Goal: Task Accomplishment & Management: Use online tool/utility

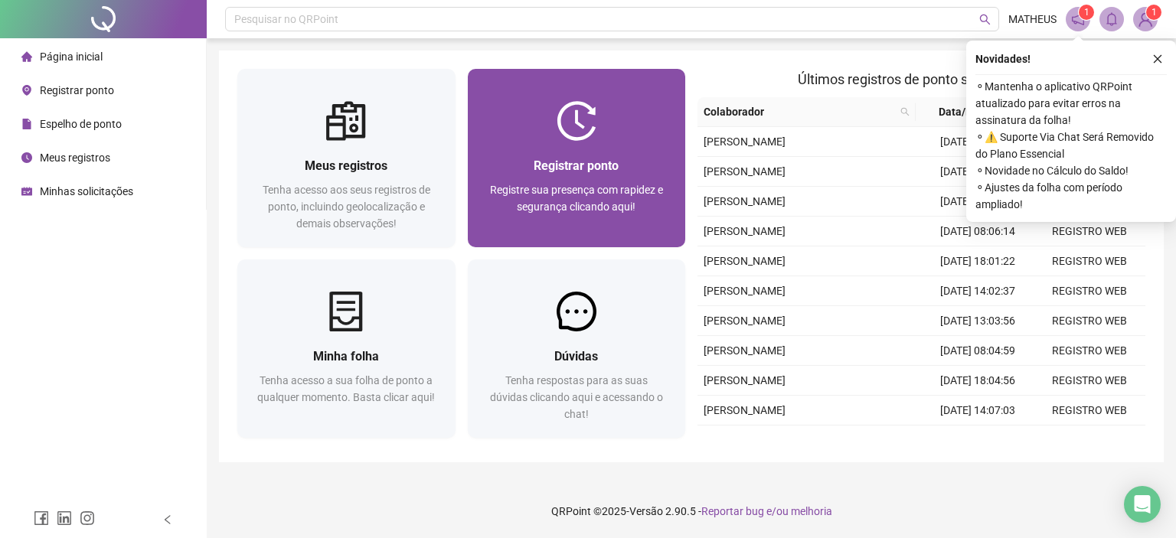
click at [600, 130] on div at bounding box center [577, 121] width 218 height 40
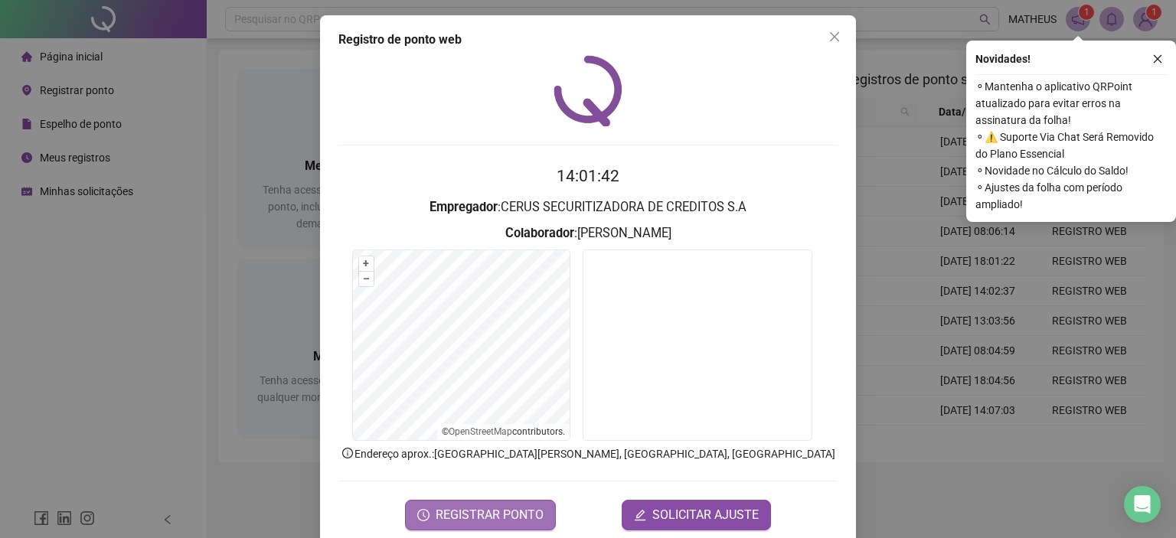
click at [505, 523] on button "REGISTRAR PONTO" at bounding box center [480, 515] width 151 height 31
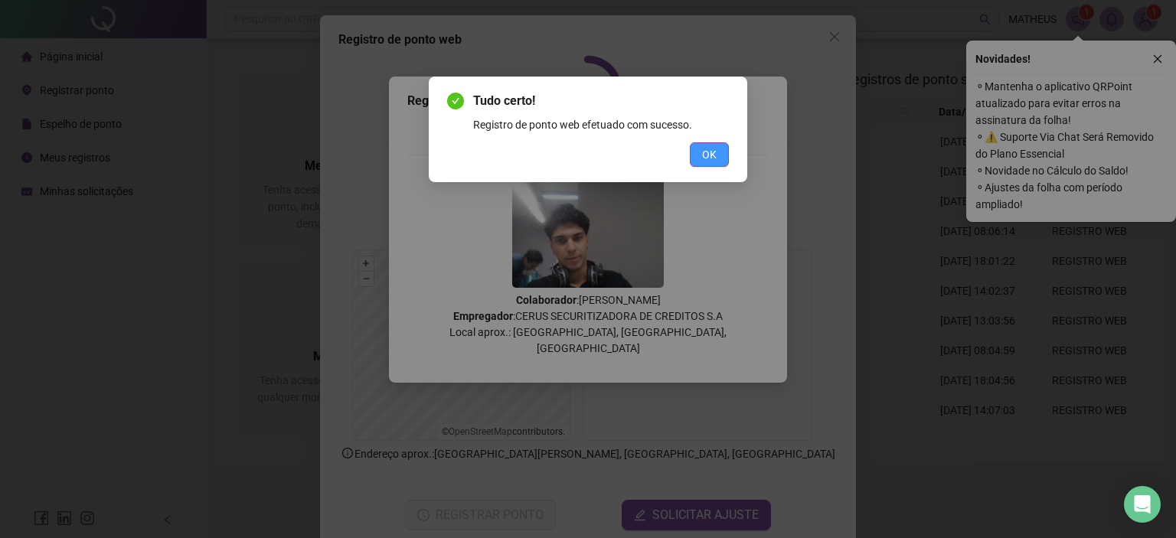
click at [694, 154] on button "OK" at bounding box center [709, 154] width 39 height 25
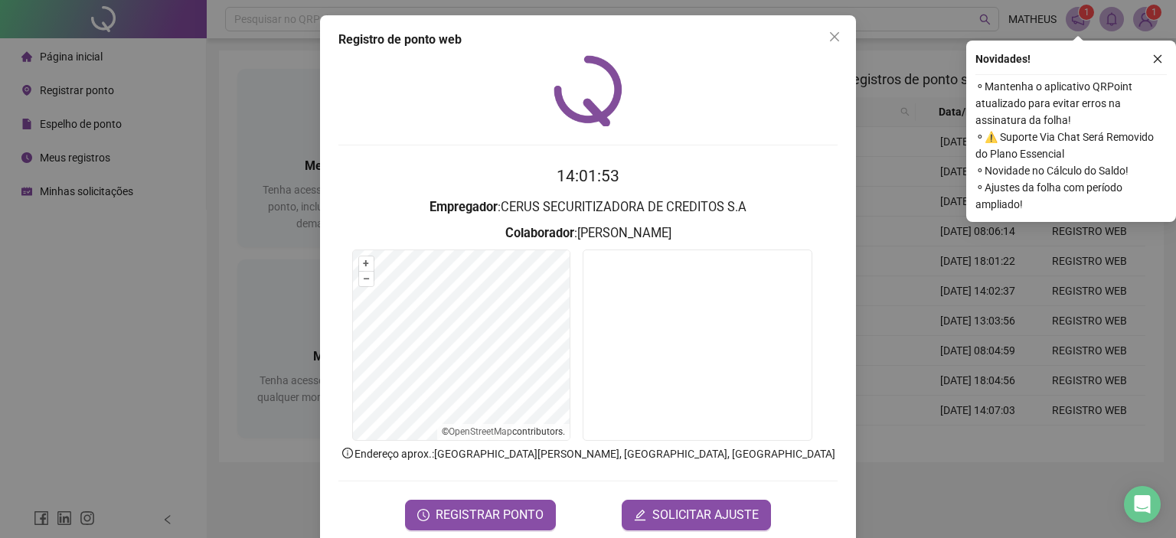
click at [1008, 380] on div "Registro de ponto web 14:01:53 Empregador : CERUS SECURITIZADORA DE CREDITOS S.…" at bounding box center [588, 269] width 1176 height 538
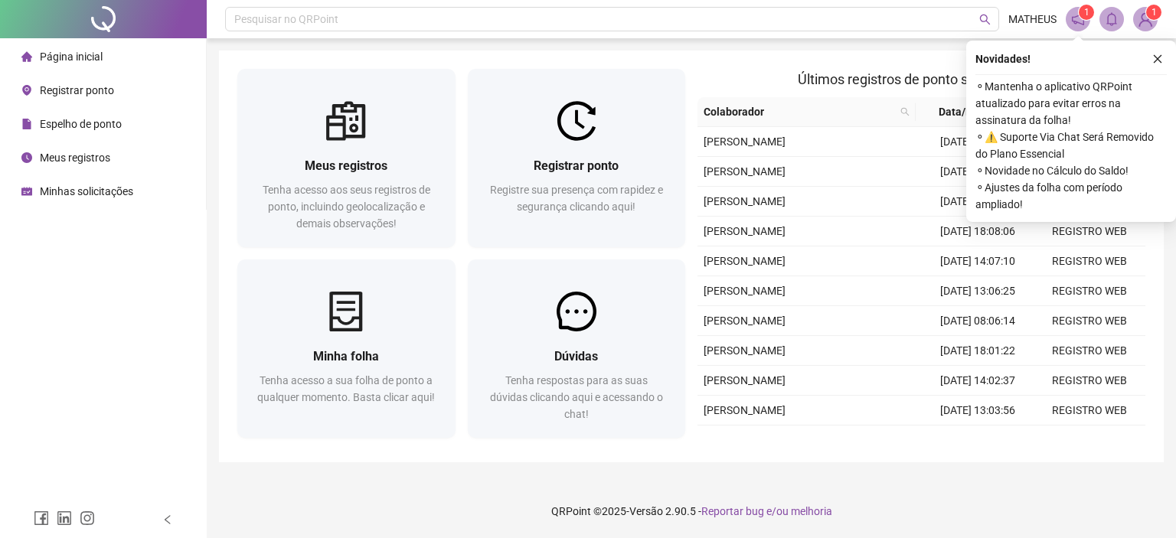
click at [1167, 54] on div "Novidades ! ⚬ Mantenha o aplicativo QRPoint atualizado para evitar erros na ass…" at bounding box center [1071, 131] width 210 height 181
click at [1166, 57] on button "button" at bounding box center [1157, 59] width 18 height 18
